Goal: Information Seeking & Learning: Learn about a topic

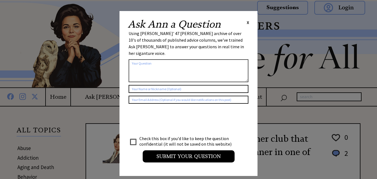
click at [247, 21] on span "X" at bounding box center [248, 23] width 2 height 6
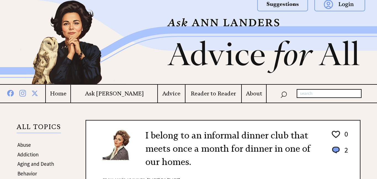
scroll to position [2, 0]
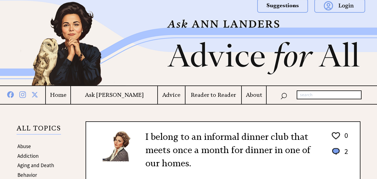
click at [254, 94] on h4 "About" at bounding box center [254, 95] width 24 height 7
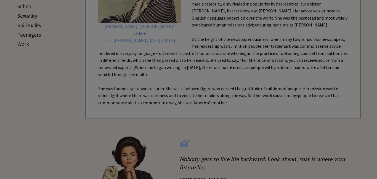
scroll to position [313, 0]
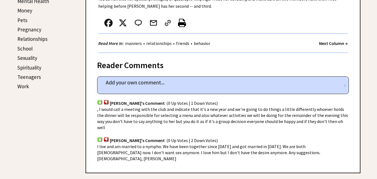
scroll to position [260, 0]
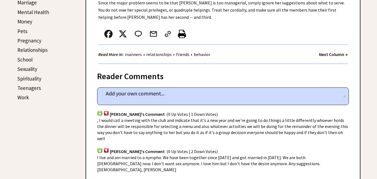
click at [35, 13] on link "Mental Health" at bounding box center [33, 12] width 32 height 7
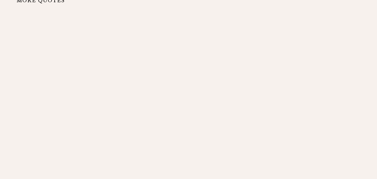
scroll to position [783, 0]
